Goal: Register for event/course

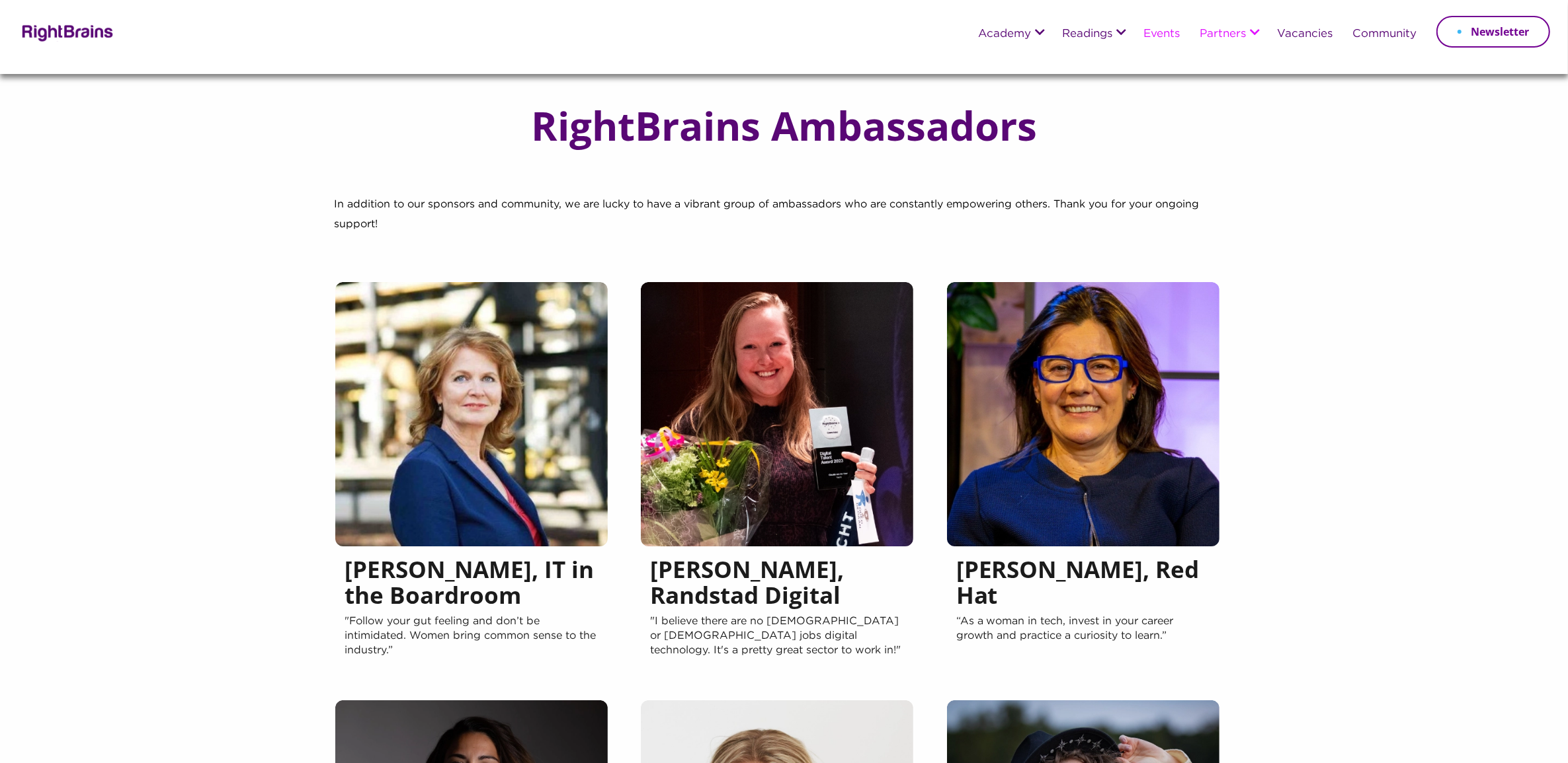
click at [1146, 33] on link "Events" at bounding box center [1161, 34] width 37 height 12
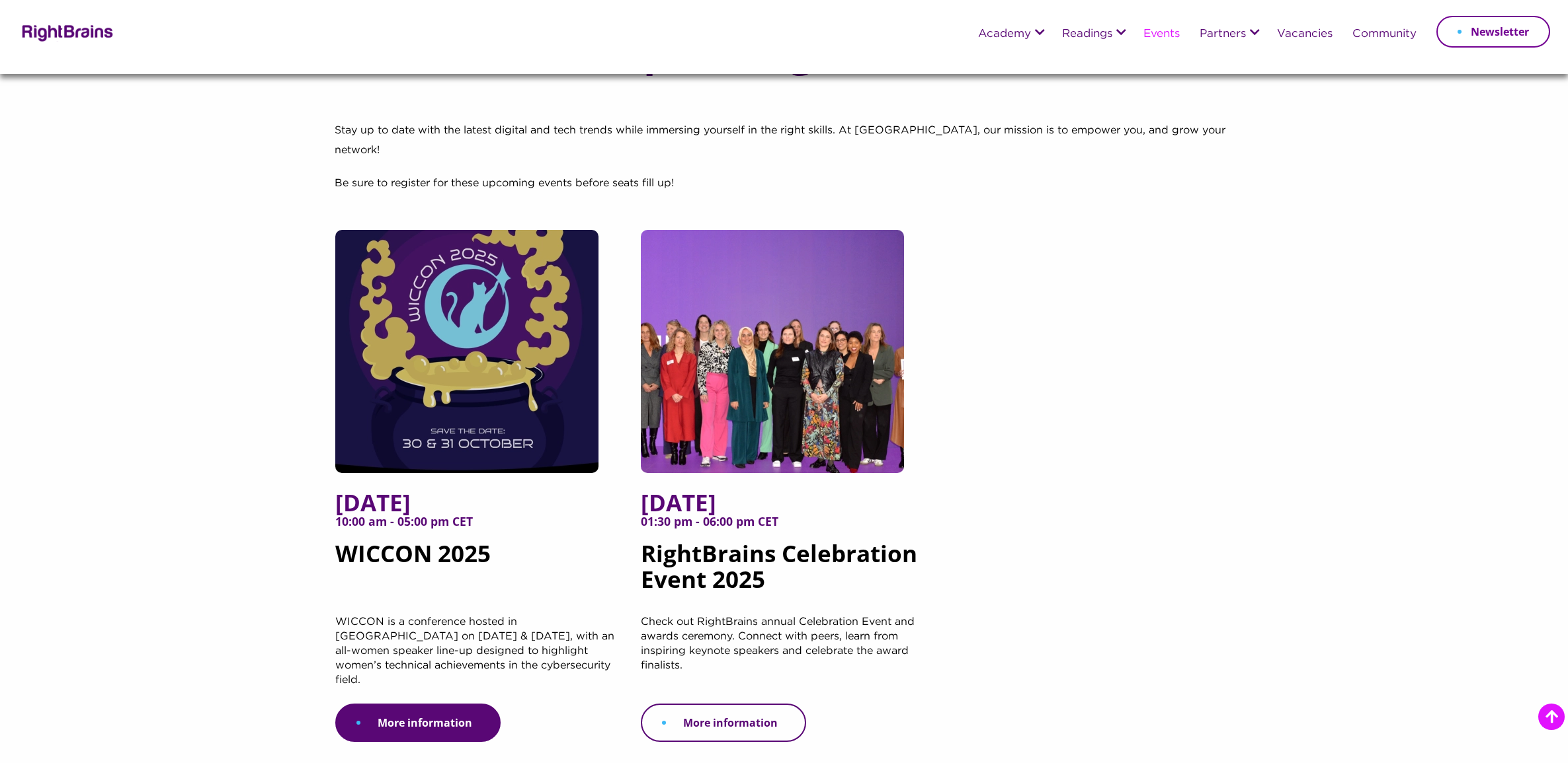
scroll to position [248, 0]
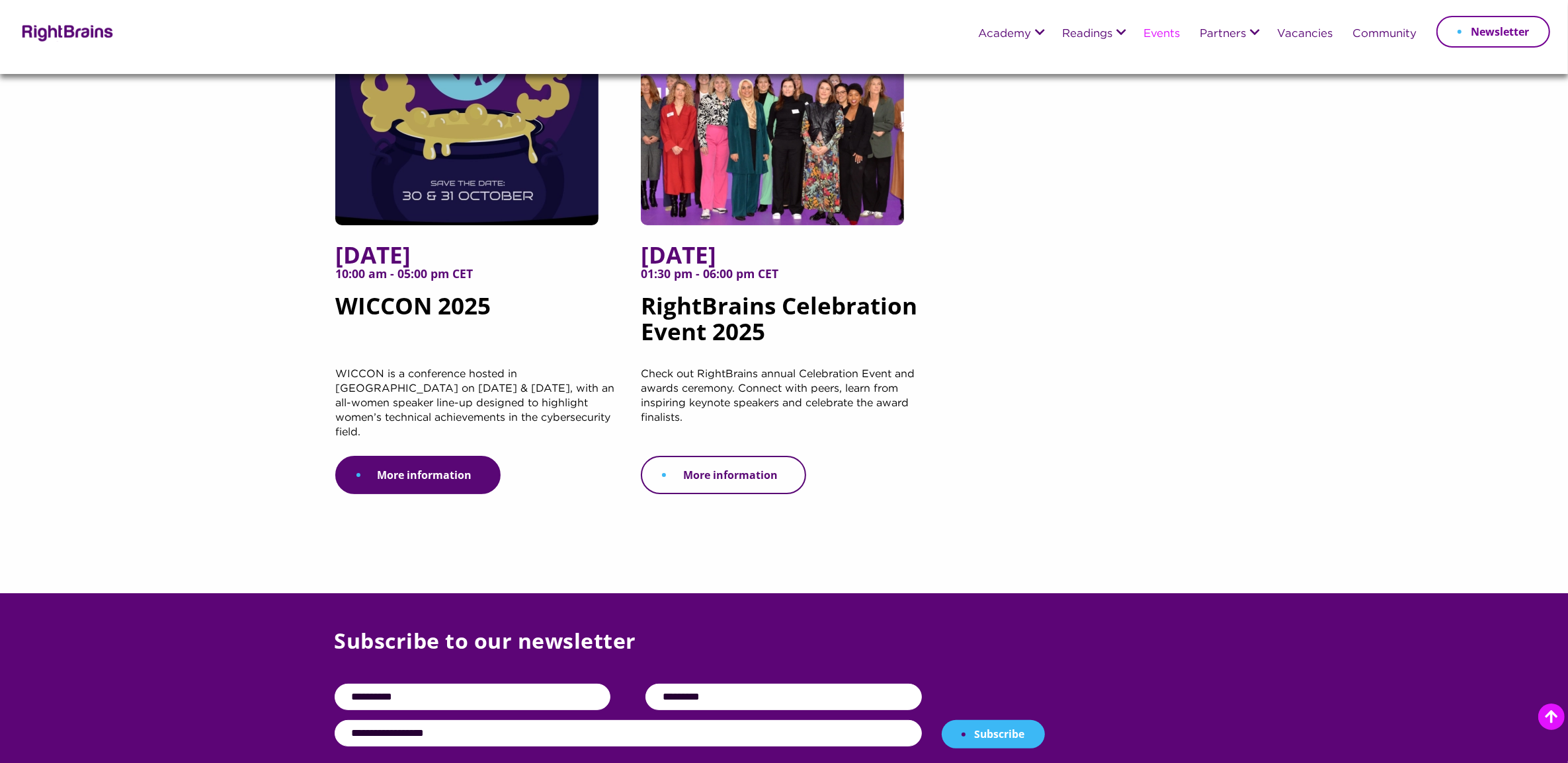
click at [763, 462] on link "More information" at bounding box center [723, 475] width 166 height 38
